Goal: Find specific page/section: Find specific page/section

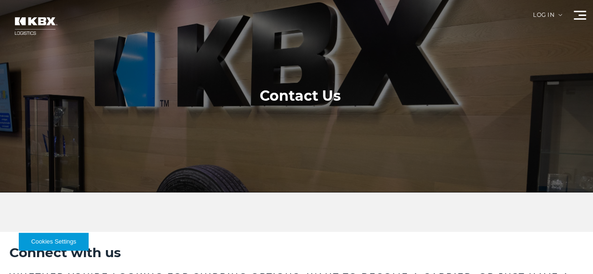
click at [0, 0] on link "About Us" at bounding box center [0, 0] width 0 height 0
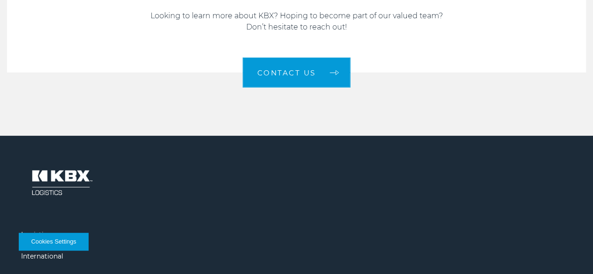
scroll to position [1381, 0]
